Goal: Find contact information: Find contact information

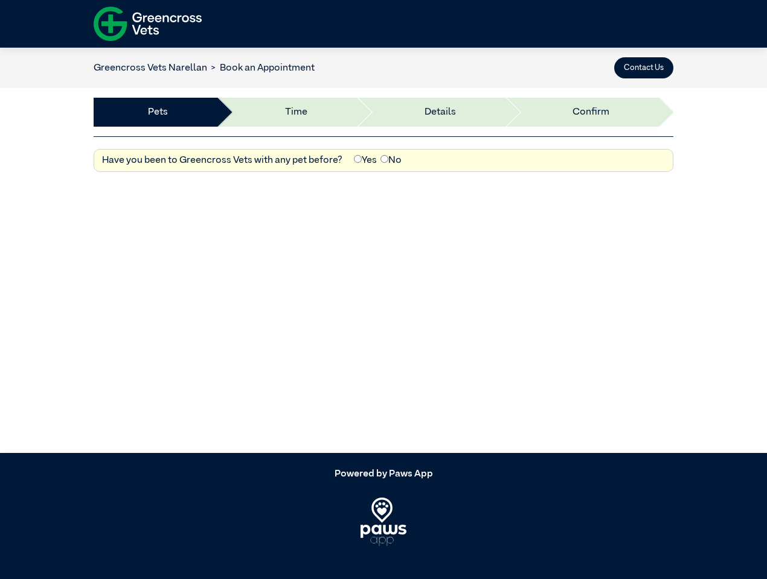
click at [643, 68] on button "Contact Us" at bounding box center [643, 67] width 59 height 21
